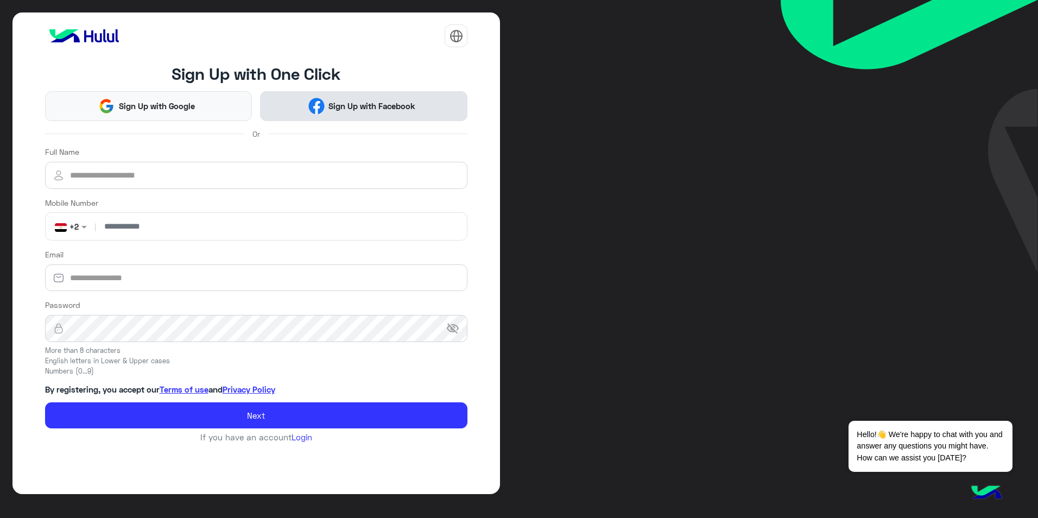
click at [320, 110] on img at bounding box center [316, 106] width 16 height 16
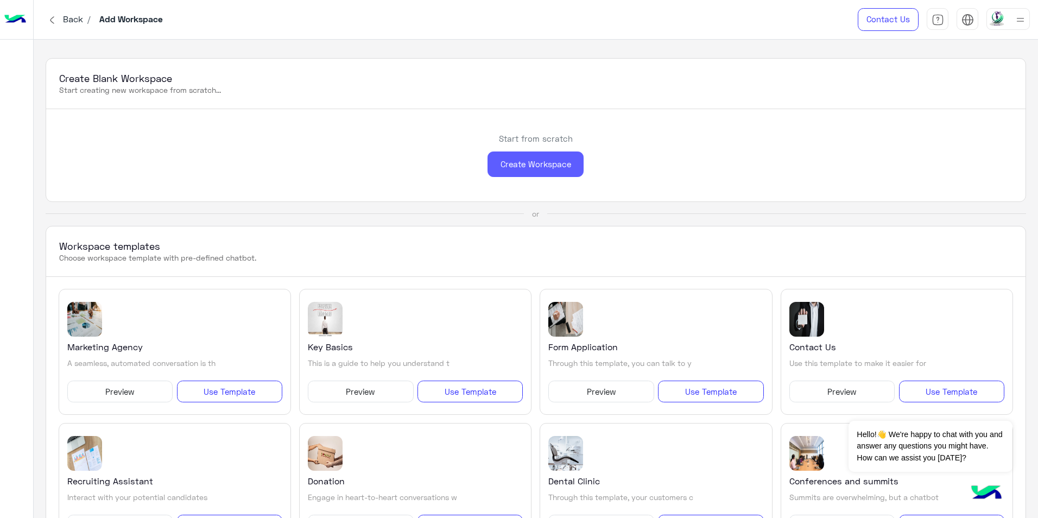
click at [555, 168] on div "Create Workspace" at bounding box center [536, 165] width 96 height 26
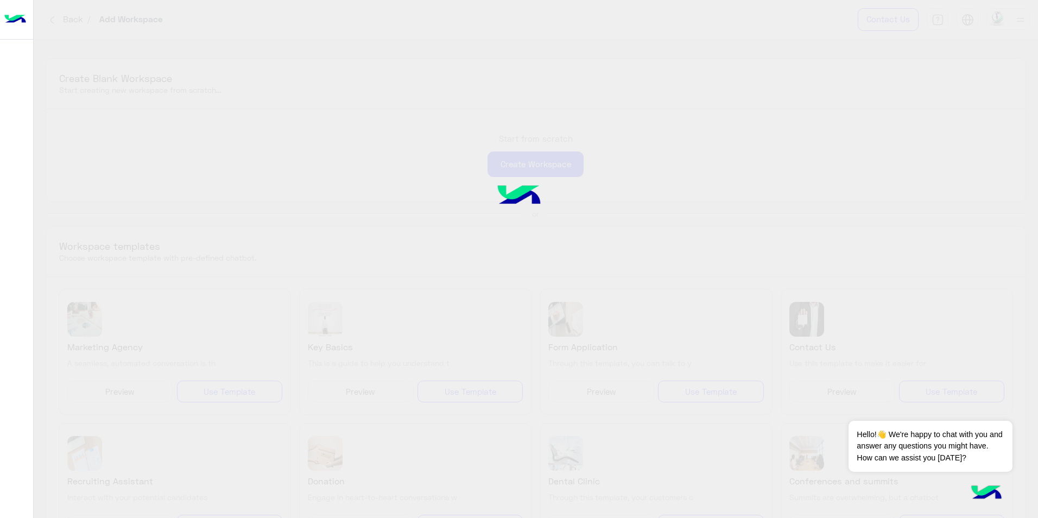
click at [518, 196] on img at bounding box center [519, 197] width 84 height 56
click at [529, 193] on img at bounding box center [519, 196] width 85 height 56
click at [533, 150] on div at bounding box center [519, 259] width 1038 height 518
click at [995, 406] on button "Dismiss ✕" at bounding box center [980, 407] width 65 height 22
click at [531, 189] on img at bounding box center [519, 196] width 88 height 59
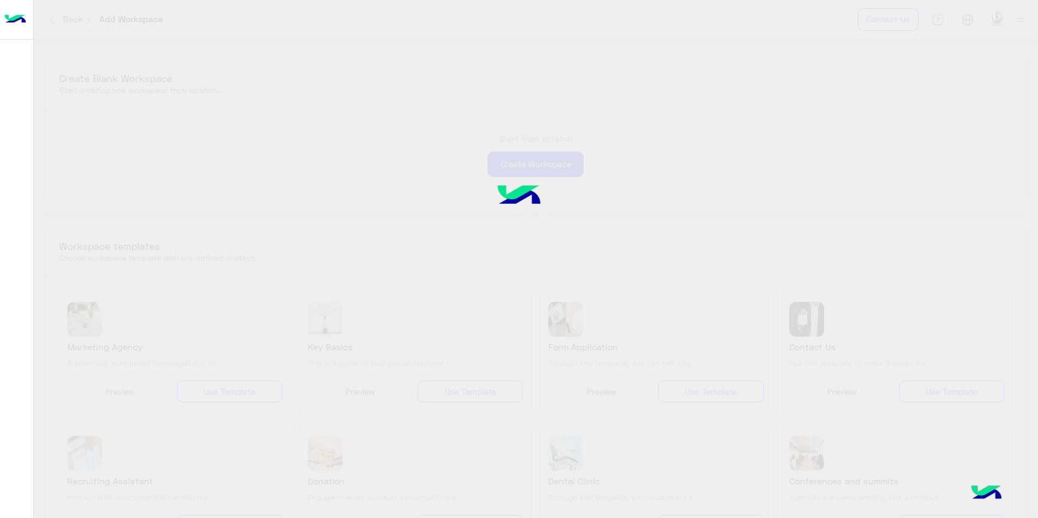
click at [533, 203] on img at bounding box center [519, 197] width 84 height 56
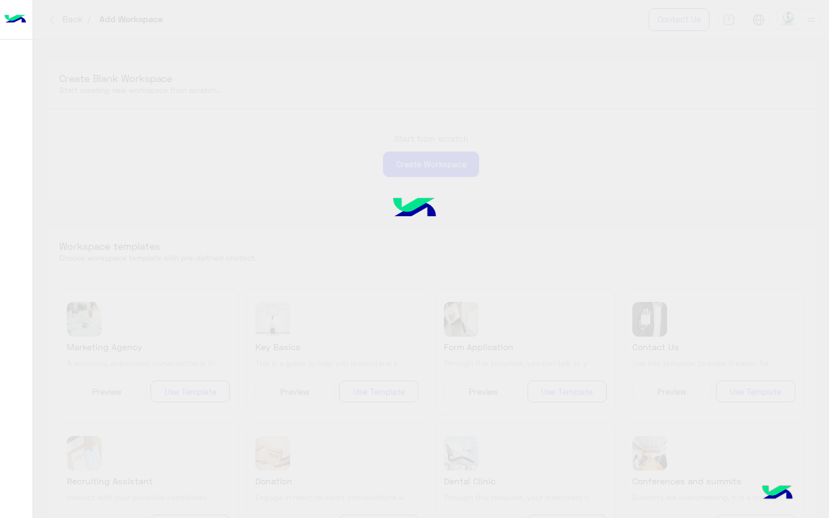
click at [592, 106] on div at bounding box center [414, 259] width 829 height 518
click at [496, 42] on div at bounding box center [414, 259] width 829 height 518
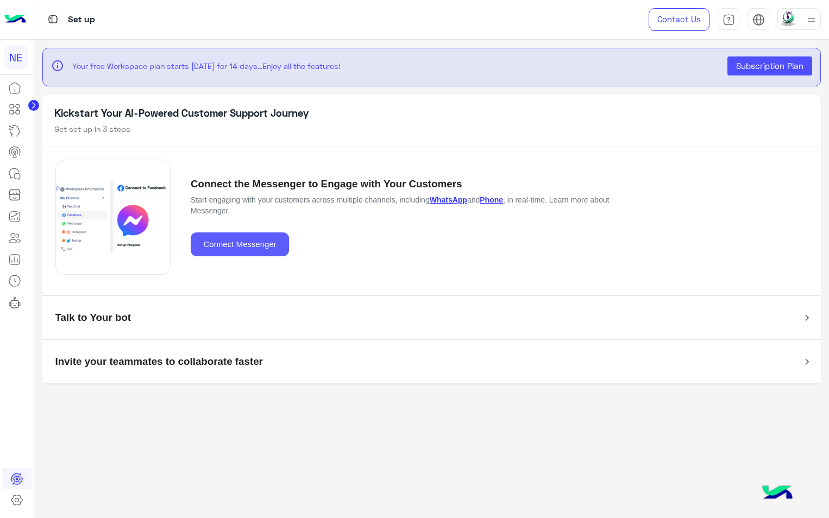
click at [251, 243] on button "Connect Messenger" at bounding box center [240, 244] width 98 height 24
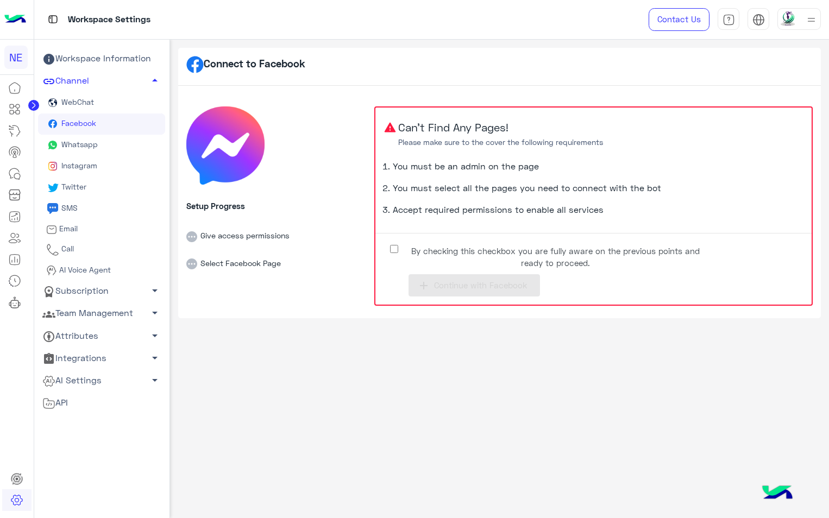
click at [76, 100] on span "WebChat" at bounding box center [76, 101] width 35 height 9
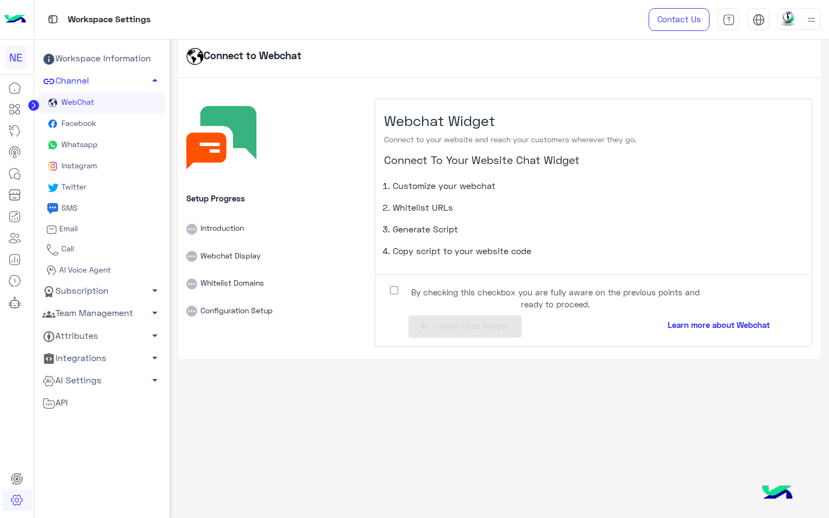
click at [114, 142] on link "Whatsapp" at bounding box center [101, 145] width 127 height 21
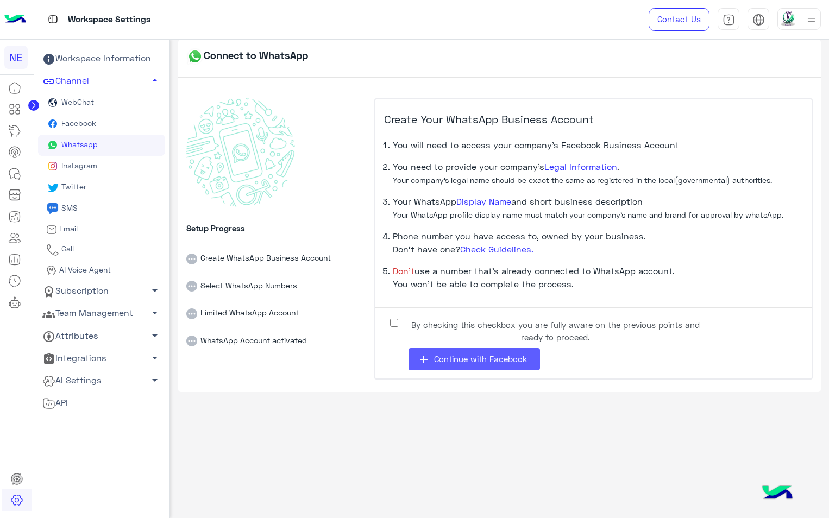
click at [473, 361] on span "Continue with Facebook" at bounding box center [480, 359] width 93 height 10
click at [36, 109] on circle at bounding box center [33, 105] width 11 height 11
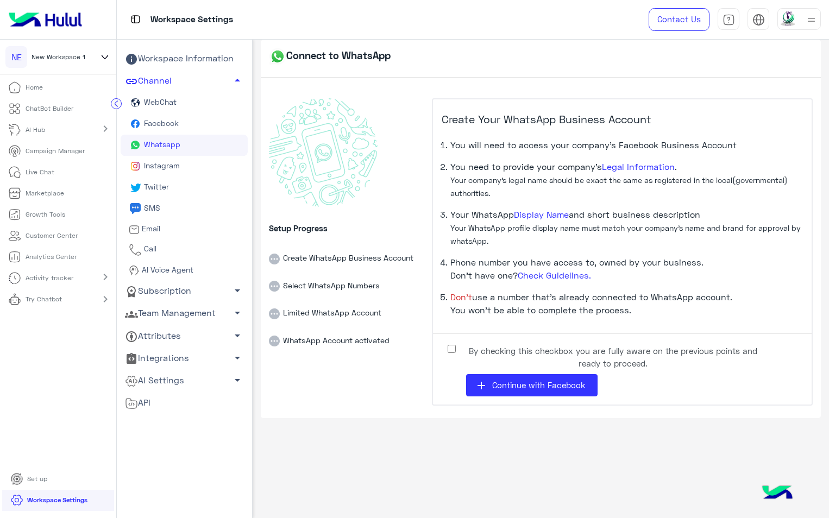
click at [338, 25] on div "Workspace Settings" at bounding box center [354, 19] width 475 height 39
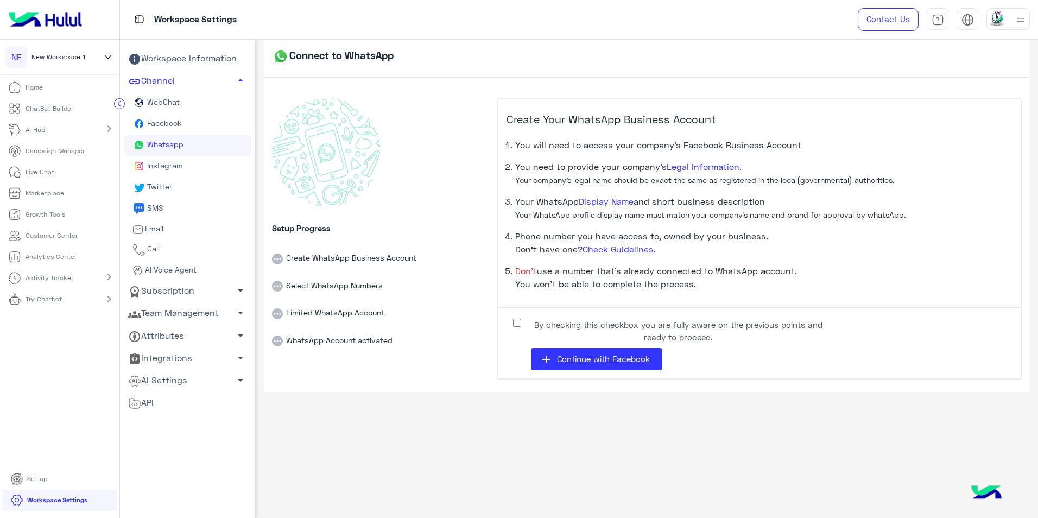
click at [114, 56] on icon at bounding box center [108, 57] width 12 height 13
